Goal: Information Seeking & Learning: Learn about a topic

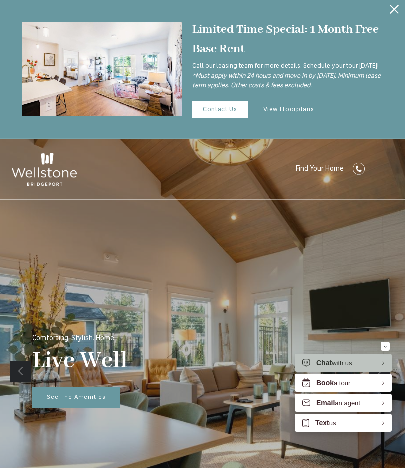
click at [310, 115] on link "View Floorplans" at bounding box center [289, 110] width 72 height 18
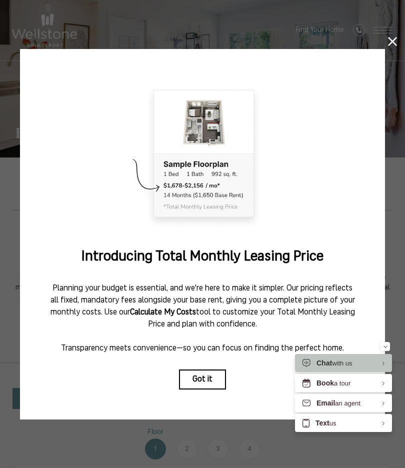
click at [211, 381] on button "Got it" at bounding box center [202, 380] width 47 height 20
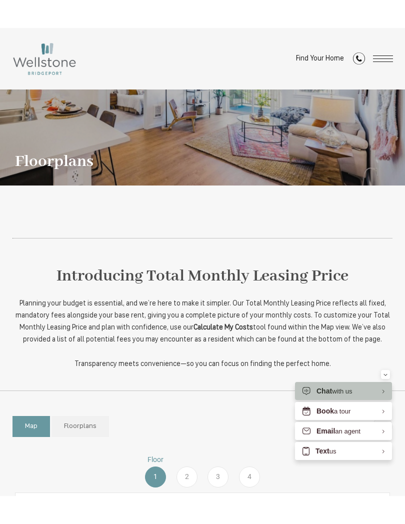
scroll to position [110, 0]
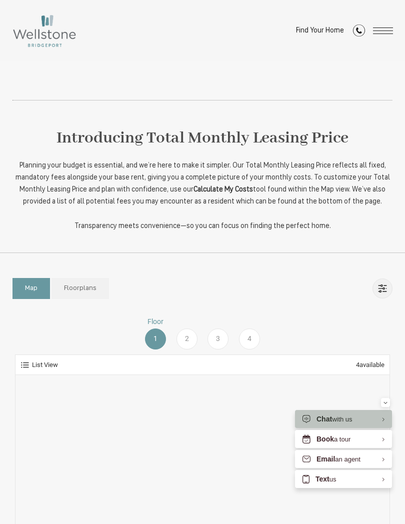
click at [382, 291] on link "Mobile Filters" at bounding box center [383, 289] width 20 height 20
click at [387, 313] on div "Bedrooms" at bounding box center [347, 313] width 99 height 18
click at [386, 316] on div "Bedrooms" at bounding box center [347, 313] width 99 height 18
click at [383, 370] on div "Floorplan" at bounding box center [347, 367] width 99 height 18
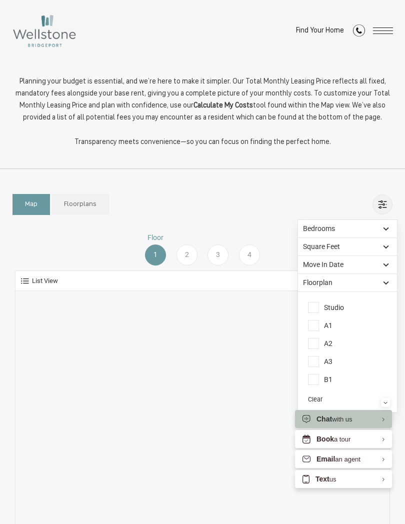
scroll to position [226, 0]
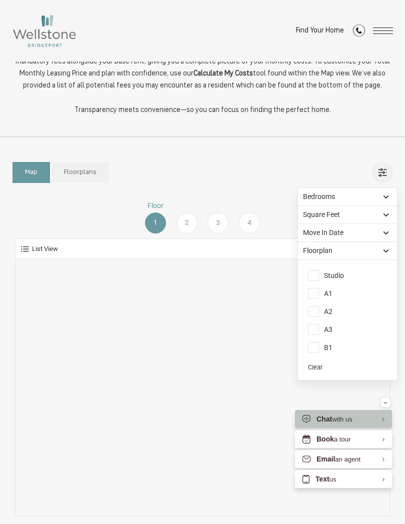
click at [323, 369] on button "Clear" at bounding box center [315, 368] width 15 height 10
click at [386, 195] on div "Bedrooms" at bounding box center [347, 197] width 99 height 18
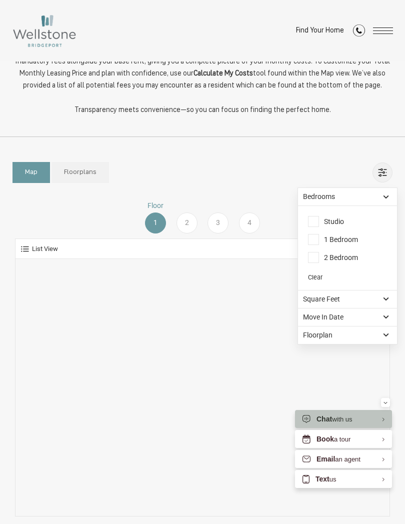
click at [289, 185] on div "Map Floorplans Bedrooms Studio 1 Bedroom 2 Bedroom" at bounding box center [203, 172] width 380 height 31
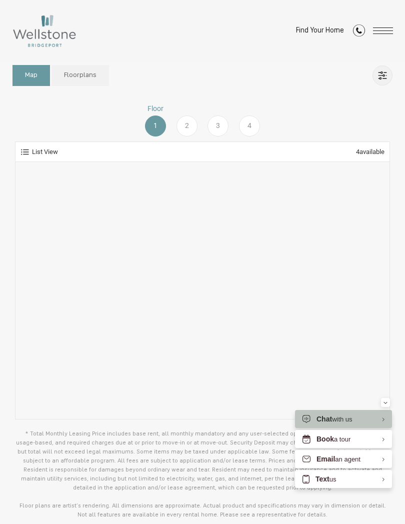
scroll to position [331, 0]
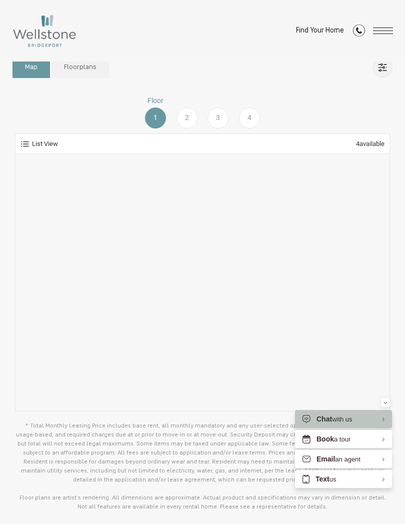
click at [77, 74] on link "Floorplans" at bounding box center [81, 67] width 58 height 21
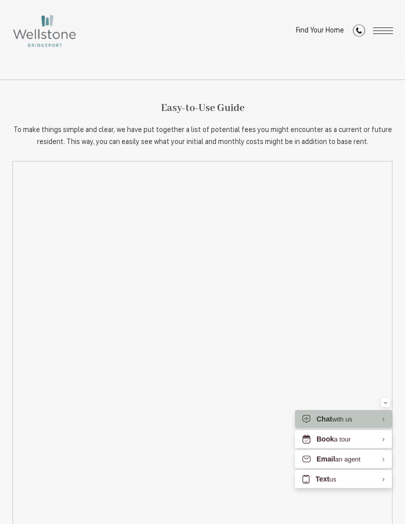
scroll to position [1095, 0]
click at [398, 267] on div "Easy-to-Use Guide To make things simple and clear, we have put together a list …" at bounding box center [202, 376] width 405 height 595
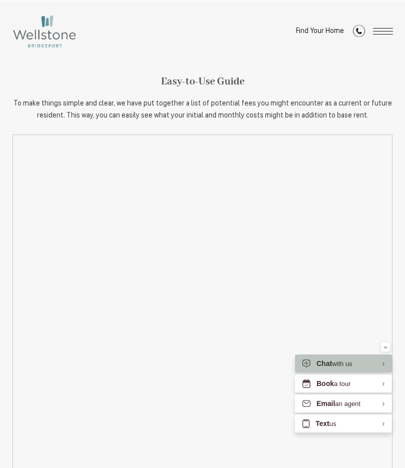
scroll to position [1120, 0]
